Goal: Communication & Community: Participate in discussion

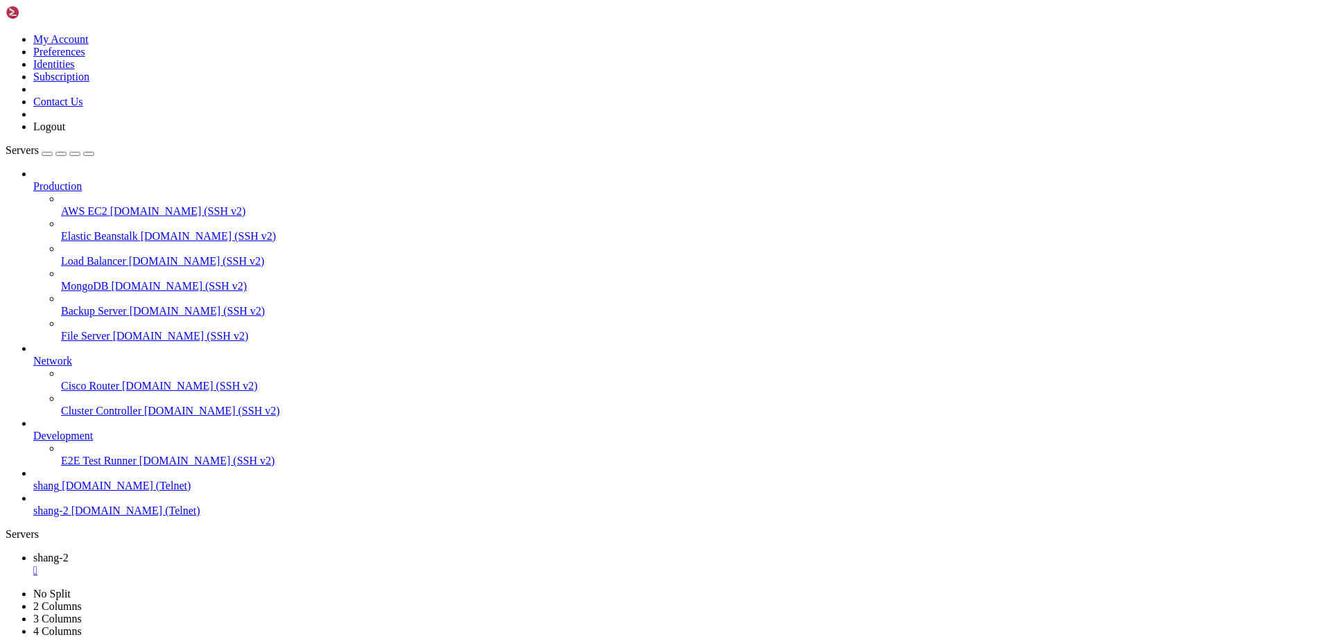
scroll to position [16753, 0]
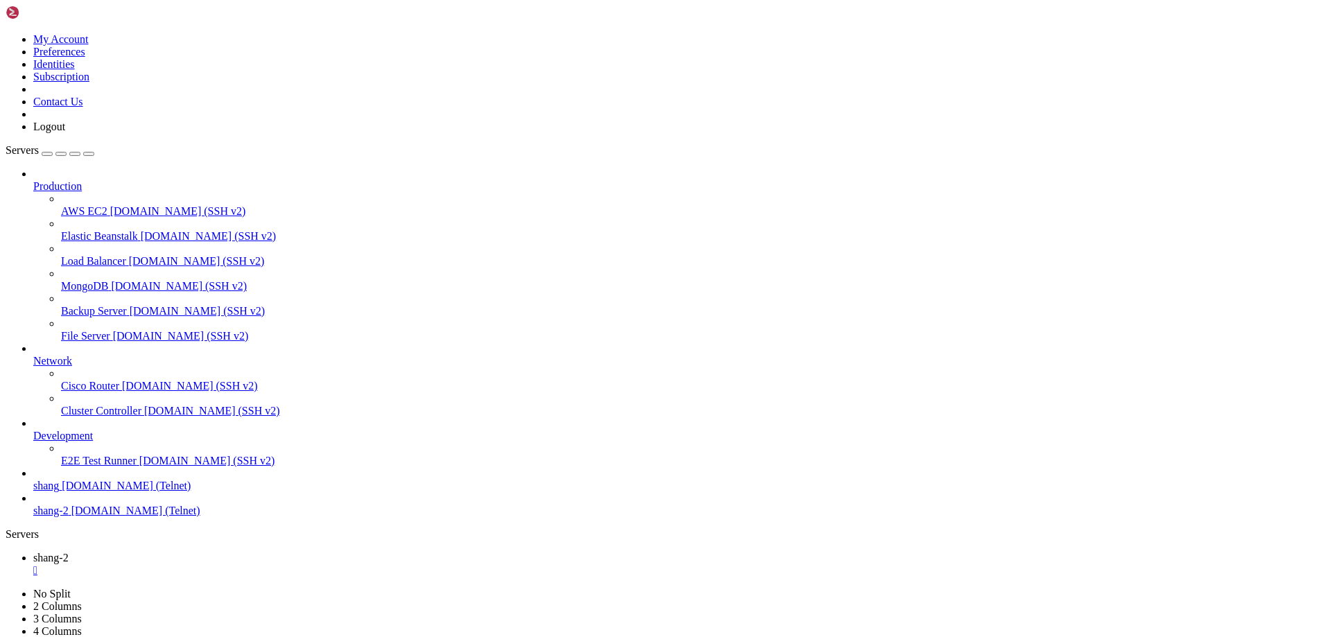
drag, startPoint x: 1158, startPoint y: 1373, endPoint x: 1304, endPoint y: 1429, distance: 155.8
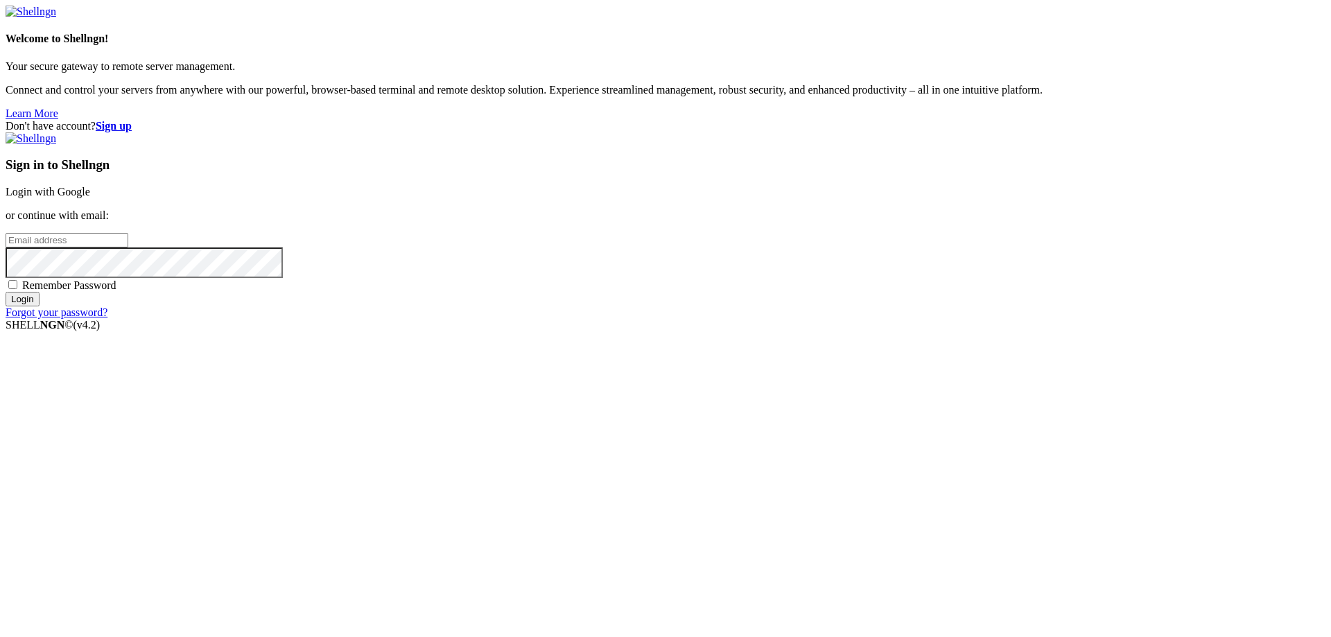
click at [90, 198] on link "Login with Google" at bounding box center [48, 192] width 85 height 12
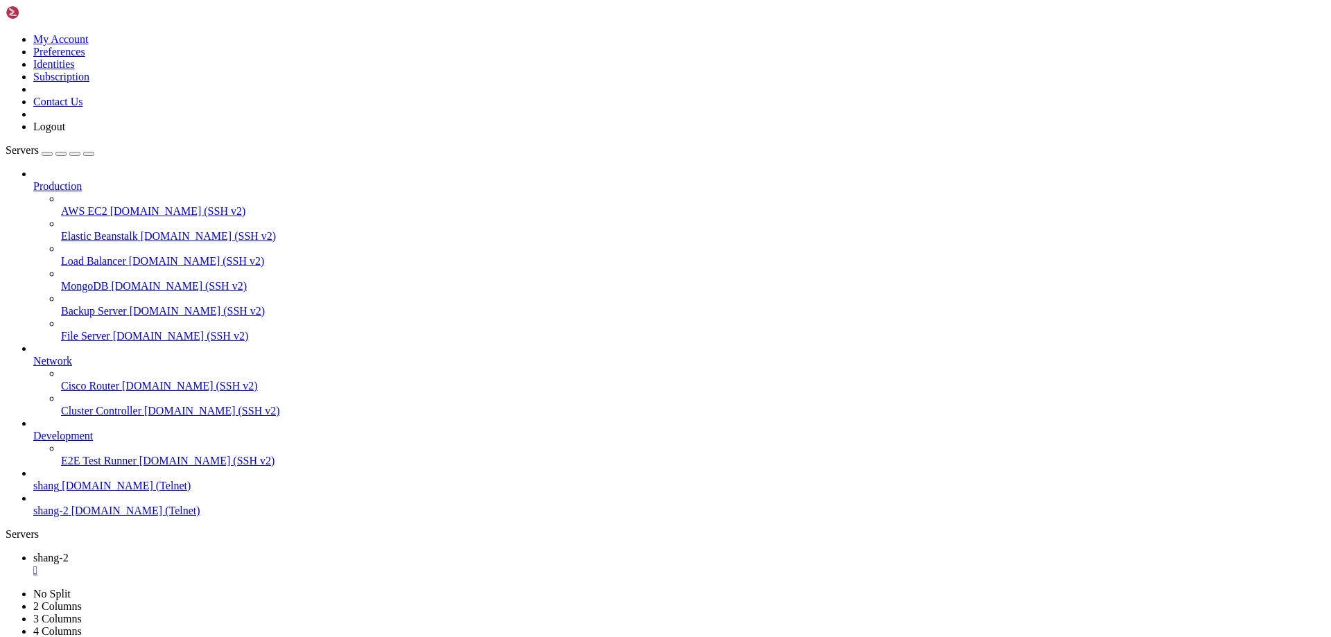
scroll to position [30438, 0]
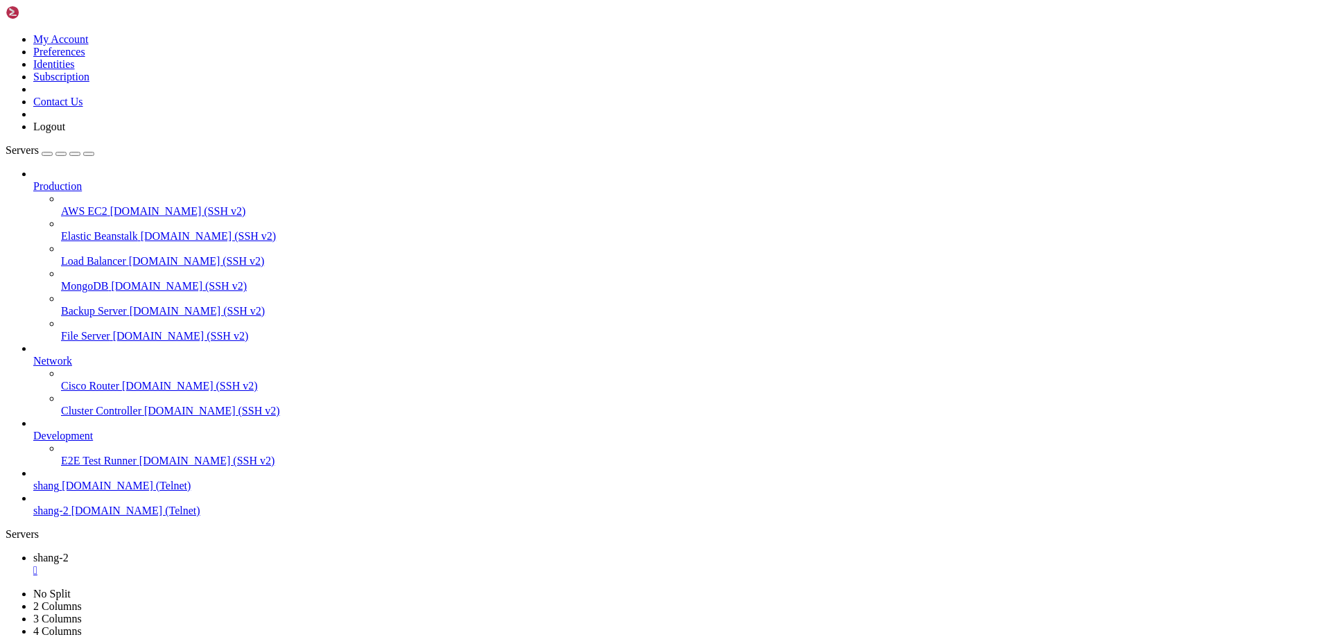
scroll to position [32840, 0]
drag, startPoint x: 1159, startPoint y: 1371, endPoint x: 1336, endPoint y: 1425, distance: 184.9
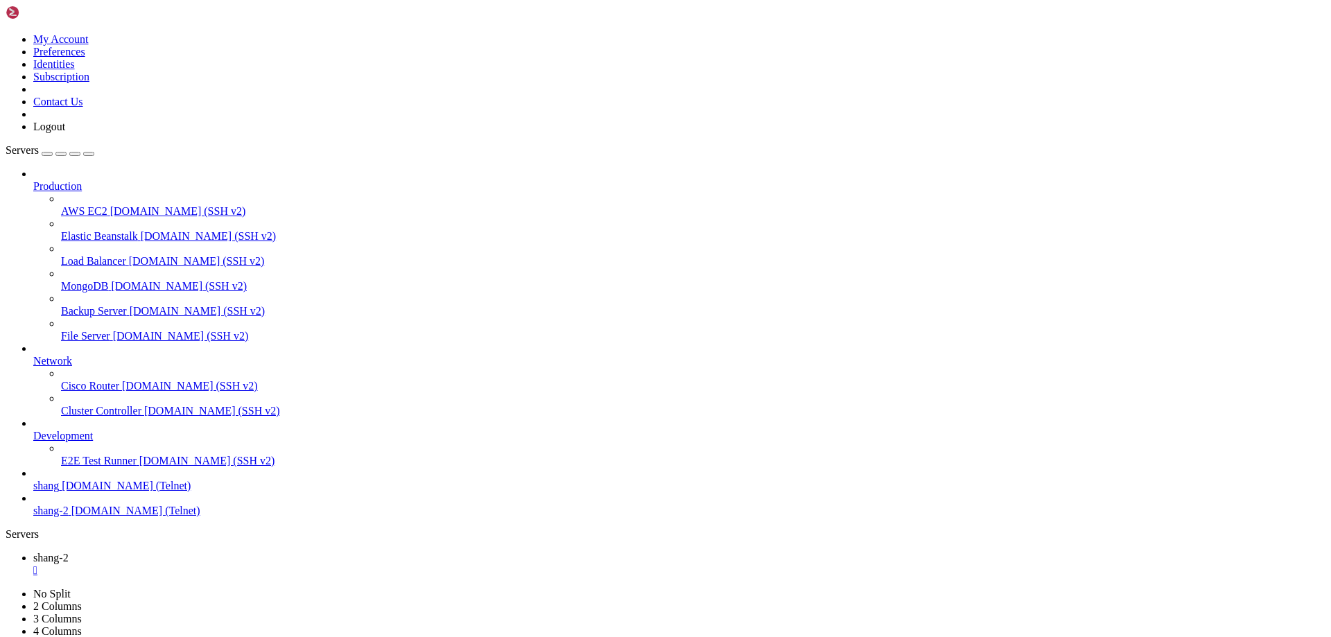
scroll to position [34369, 0]
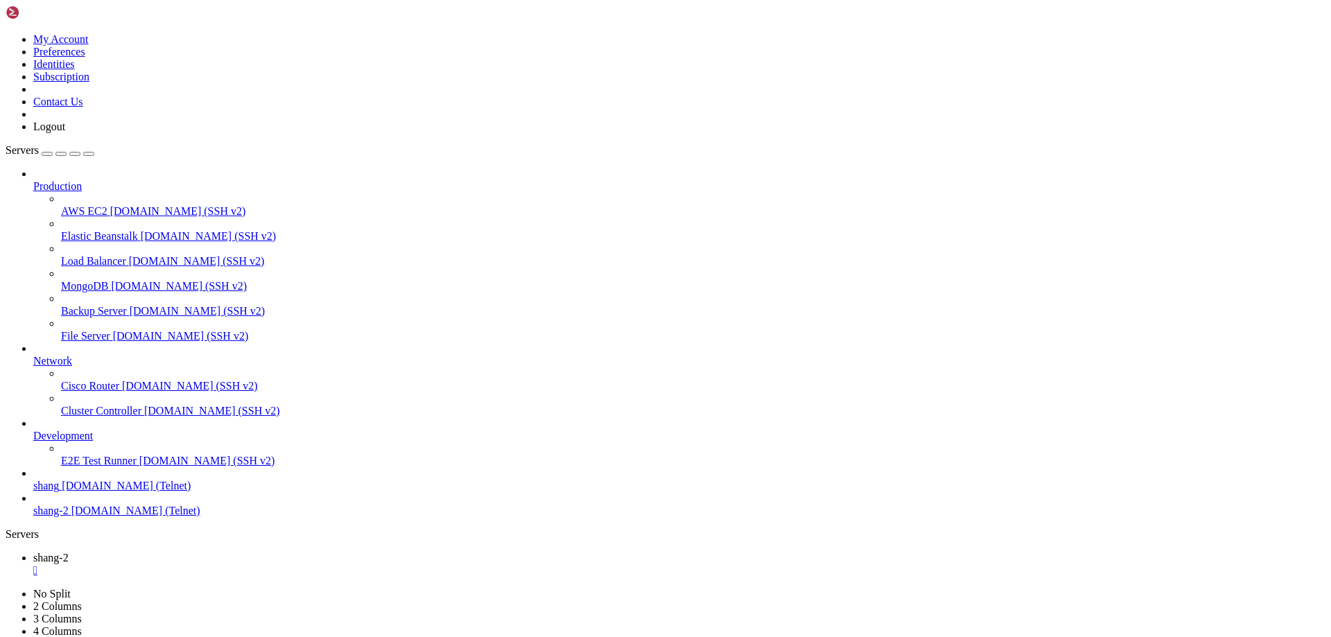
drag, startPoint x: 53, startPoint y: 1350, endPoint x: 12, endPoint y: 1352, distance: 41.6
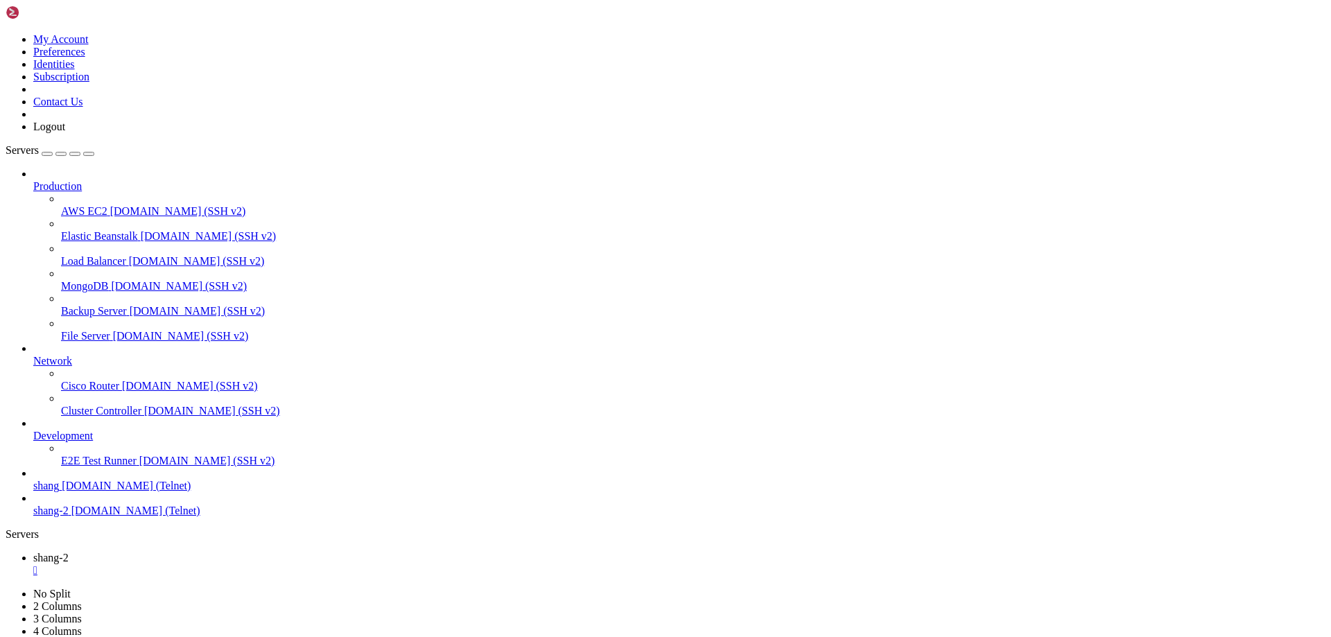
scroll to position [36283, 0]
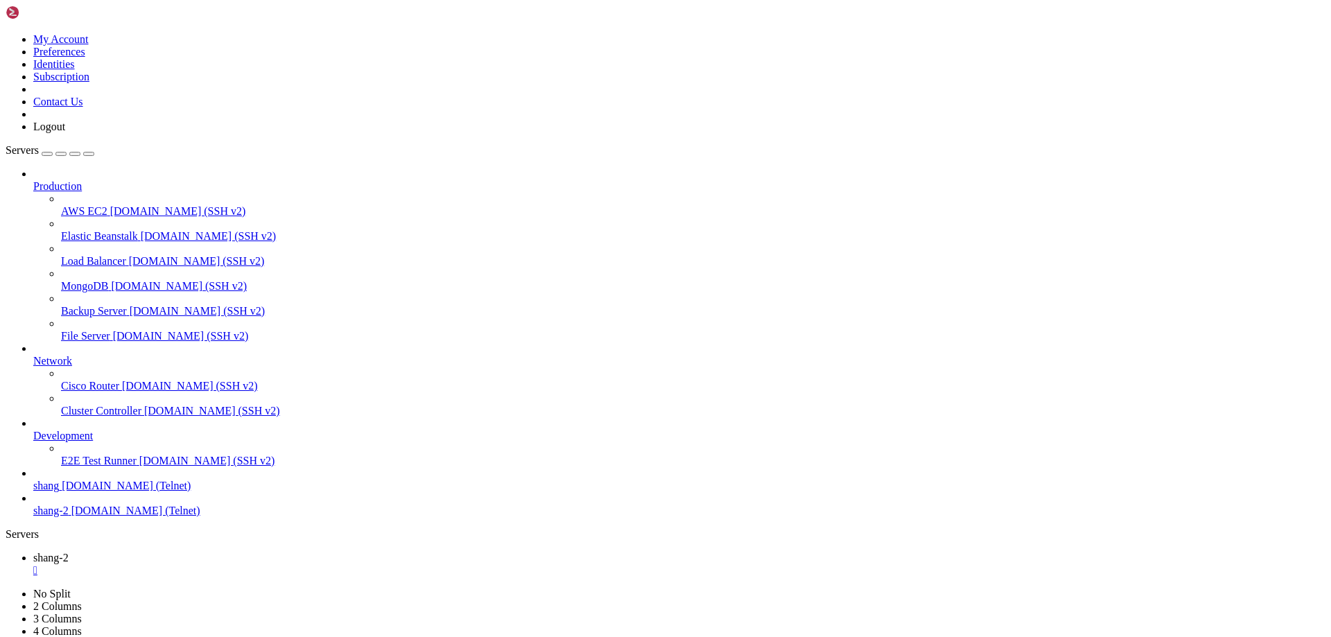
drag, startPoint x: 1160, startPoint y: 1357, endPoint x: 1336, endPoint y: 1425, distance: 188.5
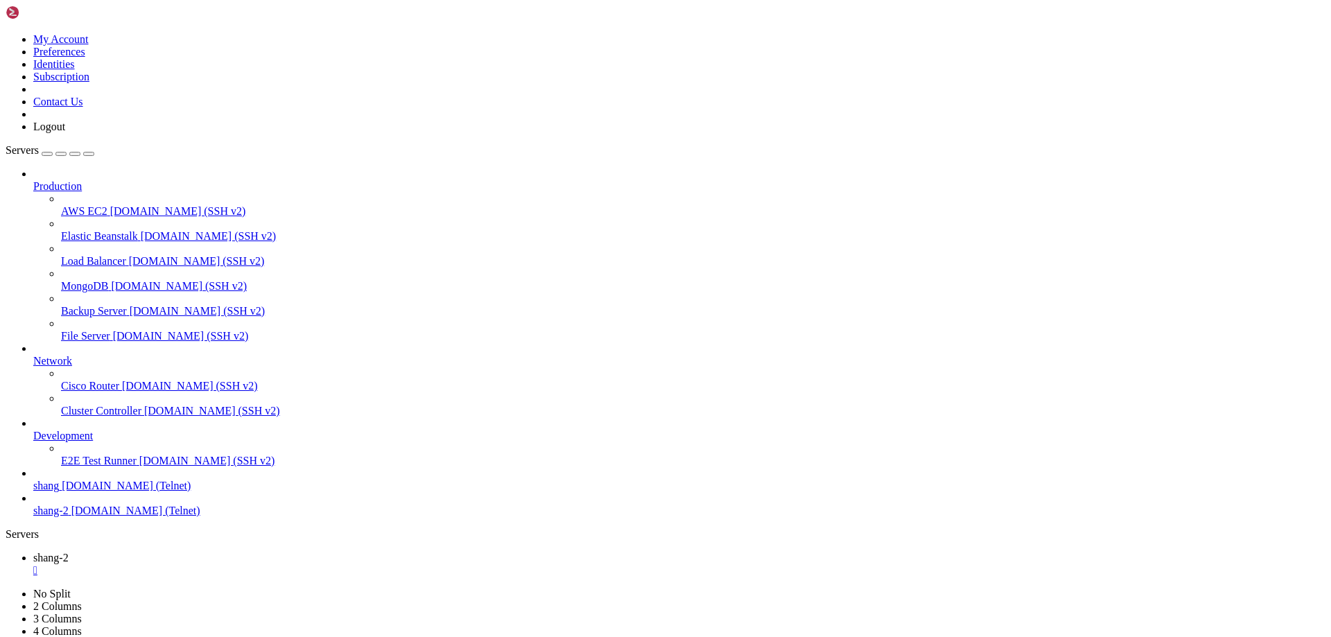
scroll to position [41492, 0]
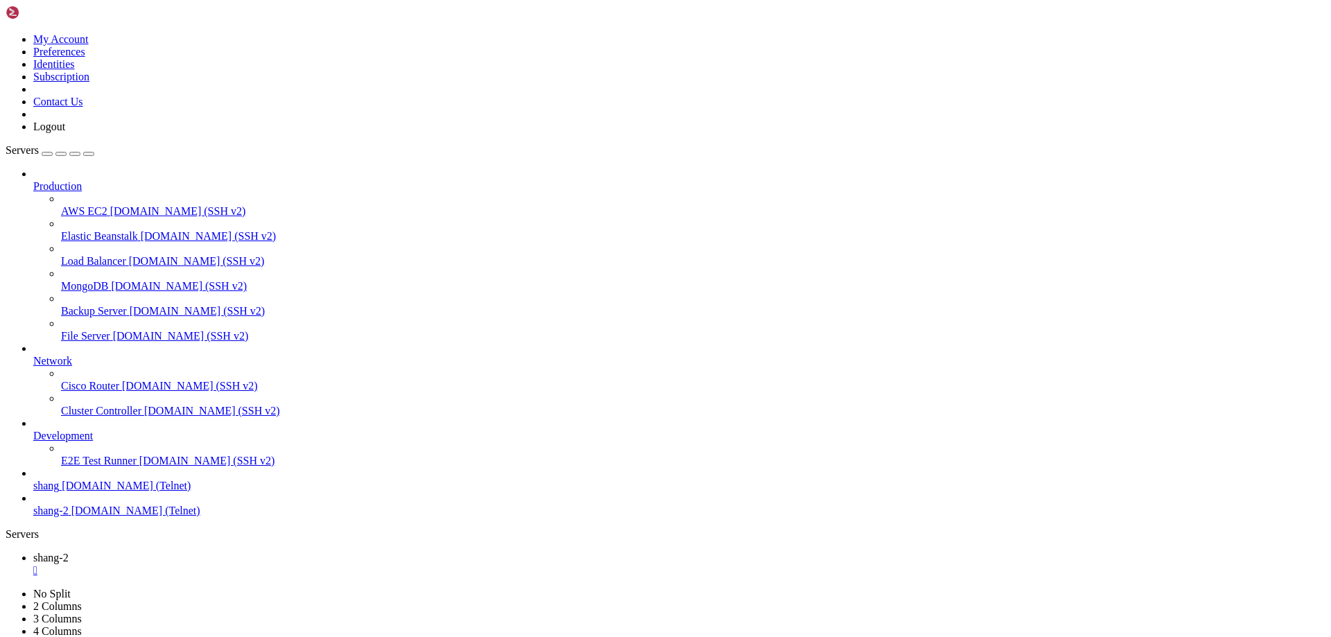
scroll to position [41628, 0]
